Goal: Navigation & Orientation: Find specific page/section

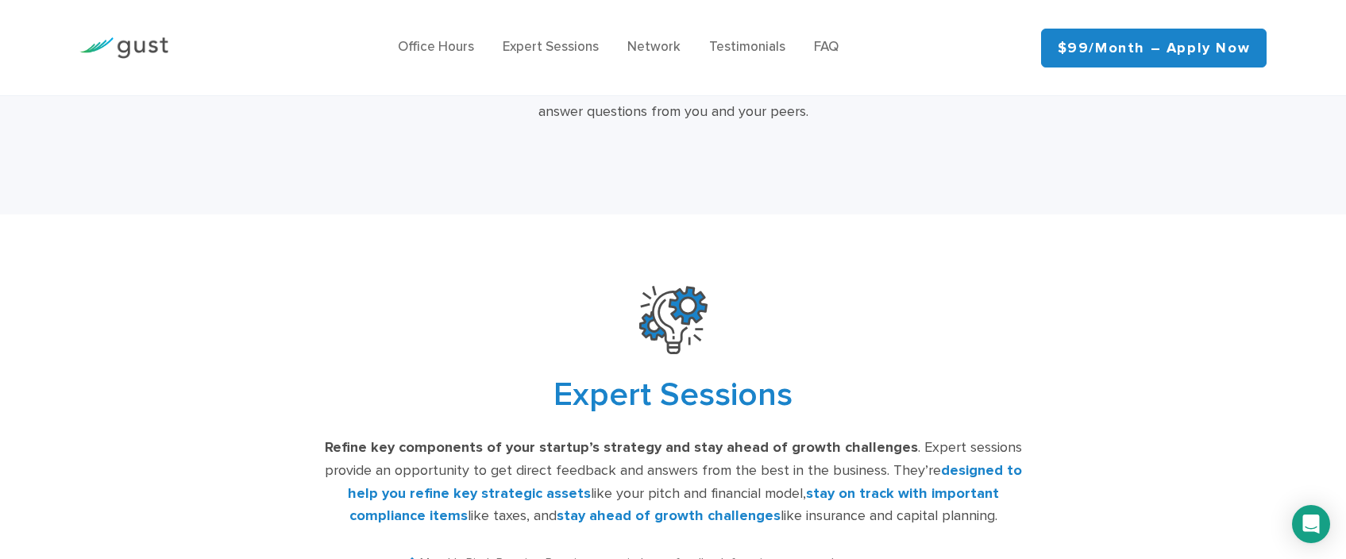
scroll to position [2986, 0]
click at [418, 55] on link "Office Hours" at bounding box center [436, 47] width 76 height 16
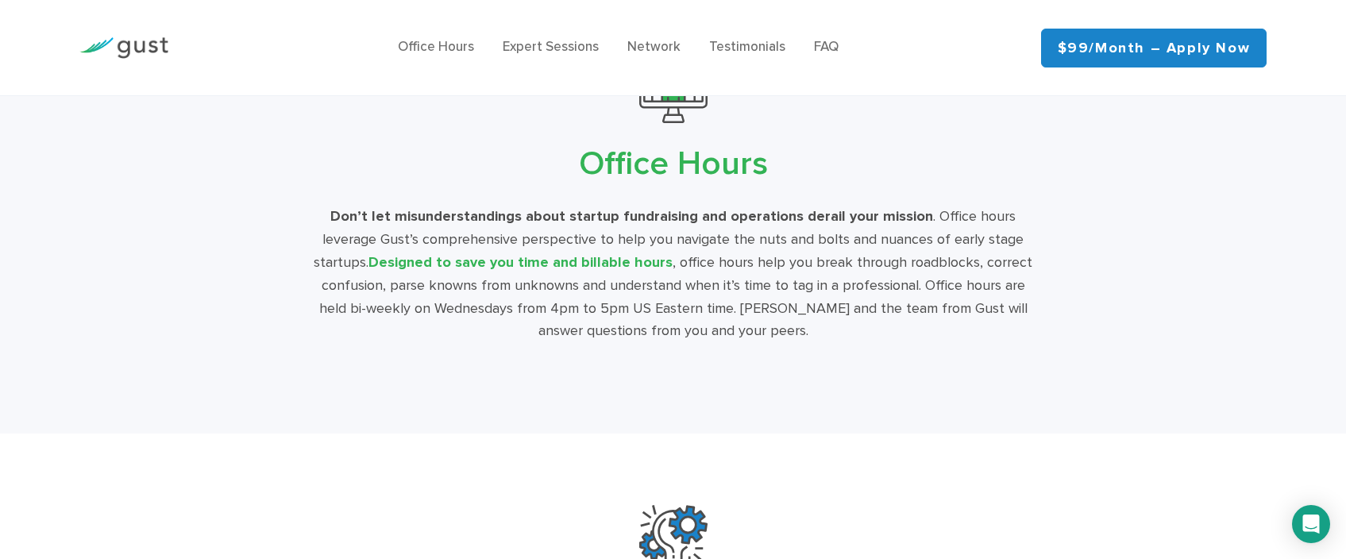
scroll to position [2766, 0]
click at [158, 57] on img at bounding box center [123, 47] width 89 height 21
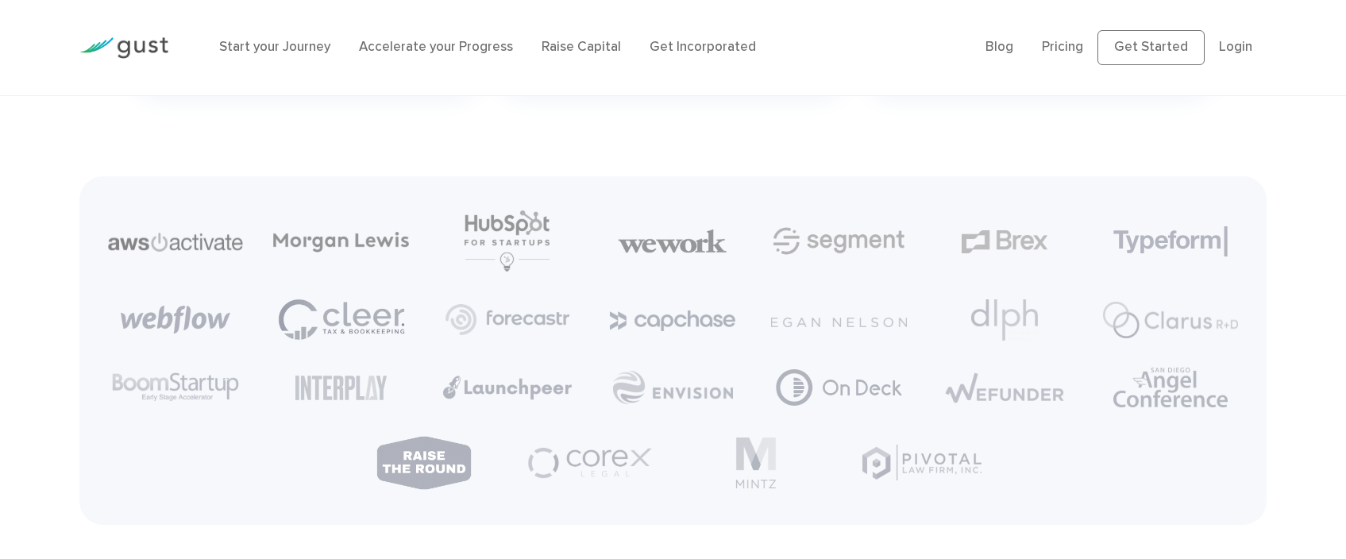
scroll to position [3843, 0]
click at [478, 54] on link "Accelerate your Progress" at bounding box center [436, 47] width 154 height 16
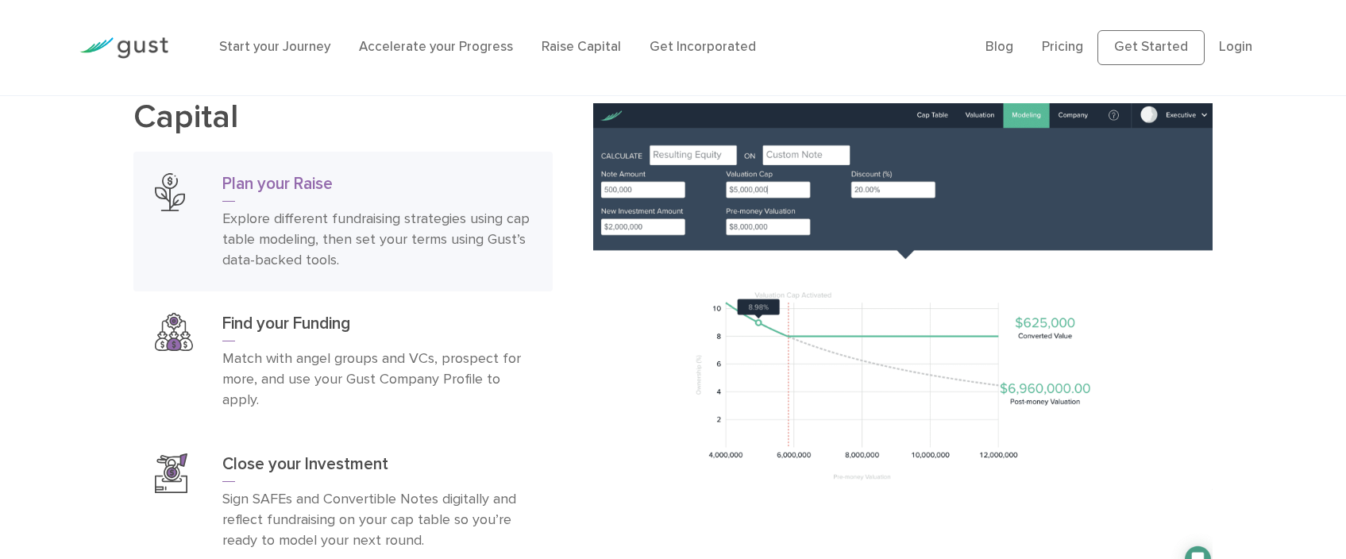
scroll to position [1906, 0]
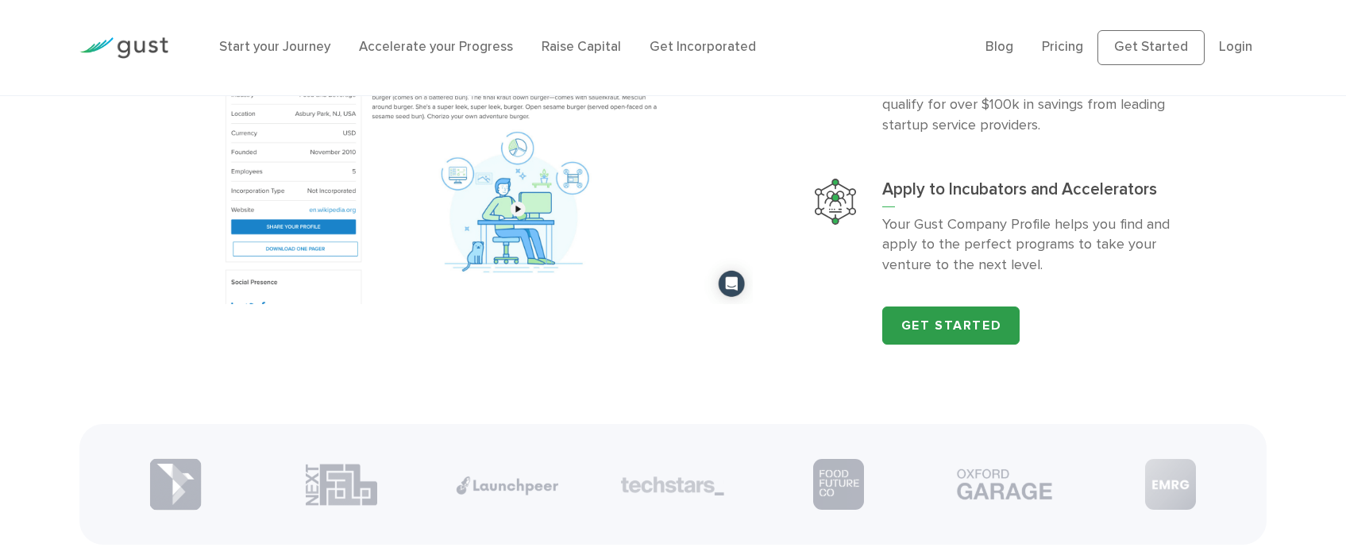
click at [976, 345] on link "Get Started" at bounding box center [950, 325] width 137 height 38
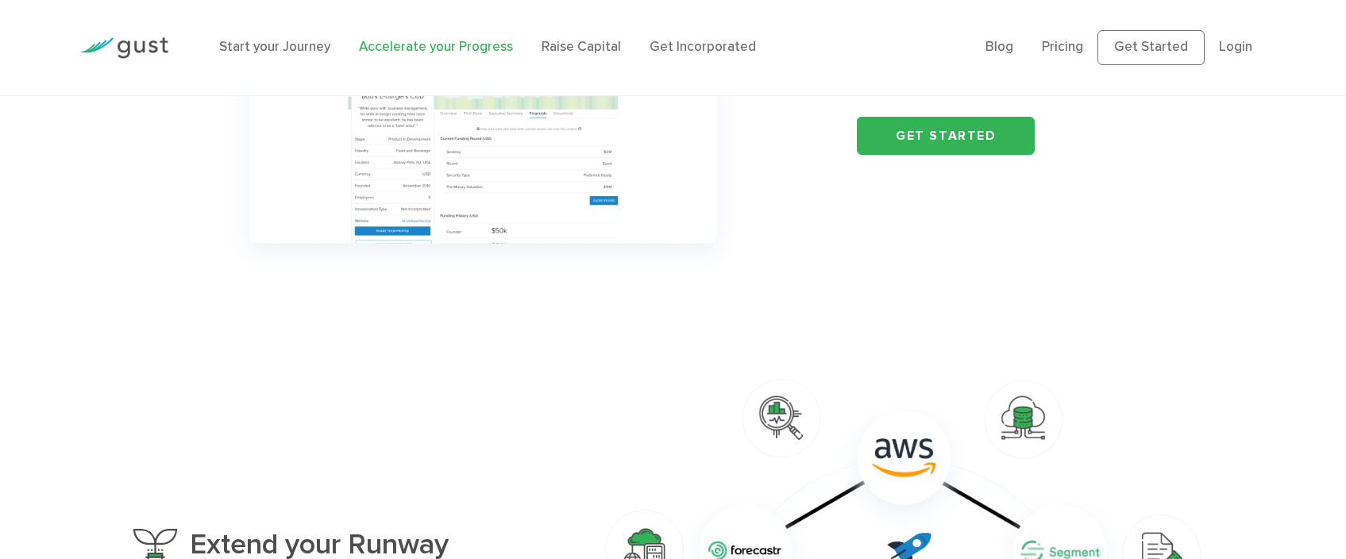
scroll to position [838, 0]
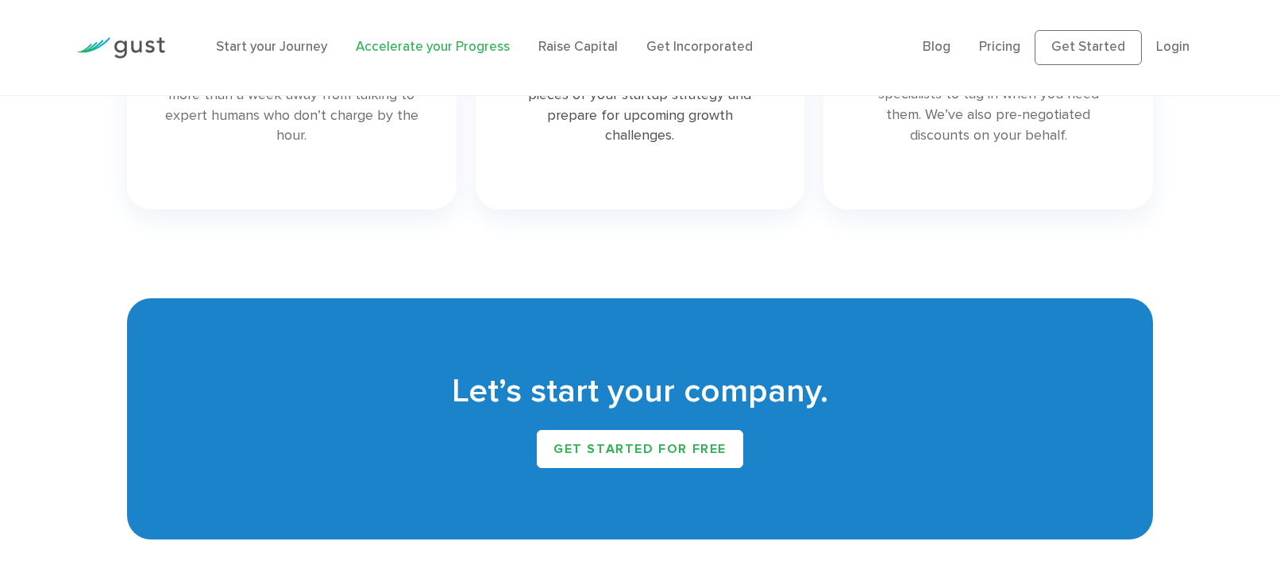
scroll to position [2409, 0]
